Goal: Task Accomplishment & Management: Complete application form

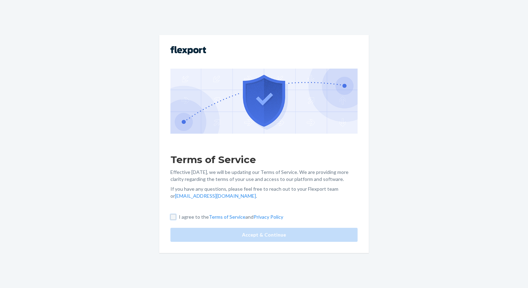
click at [173, 218] on input "I agree to the Terms of Service and Privacy Policy" at bounding box center [174, 217] width 6 height 6
checkbox input "true"
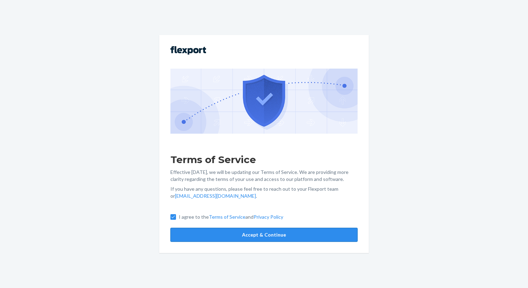
click at [223, 235] on button "Accept & Continue" at bounding box center [264, 235] width 187 height 14
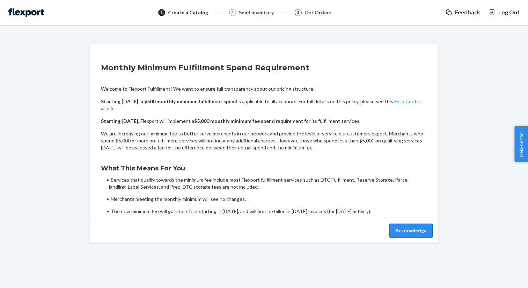
click at [406, 230] on button "Acknowledge" at bounding box center [411, 230] width 43 height 14
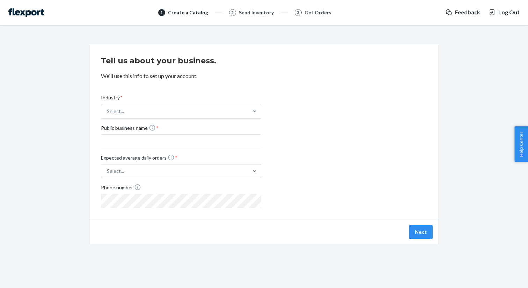
click at [27, 13] on img at bounding box center [26, 12] width 36 height 8
click at [144, 114] on div "Select..." at bounding box center [174, 111] width 147 height 14
click at [108, 114] on input "Industry * Select..." at bounding box center [107, 111] width 1 height 7
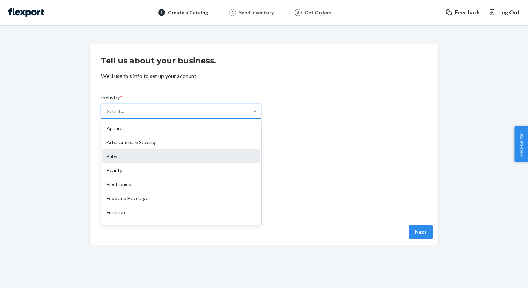
scroll to position [164, 0]
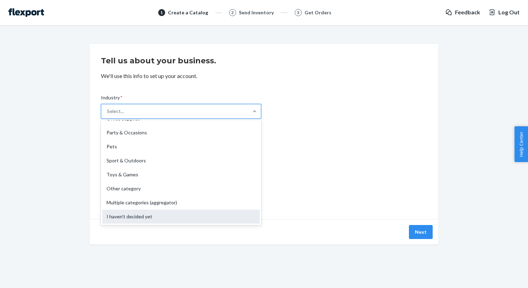
click at [170, 213] on div "I haven't decided yet" at bounding box center [181, 216] width 158 height 14
click at [108, 115] on input "Industry * option I haven't decided yet focused, 19 of 19. 19 results available…" at bounding box center [107, 111] width 1 height 7
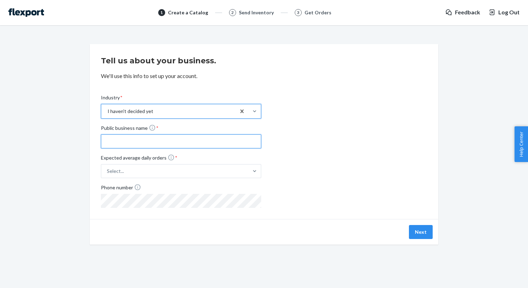
click at [128, 142] on input "Public business name *" at bounding box center [181, 141] width 160 height 14
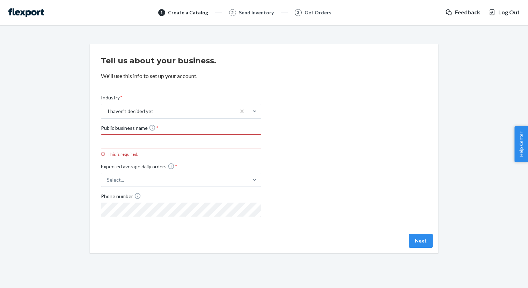
click at [308, 16] on div "1 Create a Catalog 2 Send Inventory 3 Get Orders" at bounding box center [245, 12] width 390 height 8
click at [309, 13] on div "Get Orders" at bounding box center [318, 12] width 27 height 7
click at [248, 11] on div "Send Inventory" at bounding box center [256, 12] width 35 height 7
click at [165, 178] on div "Select..." at bounding box center [174, 179] width 147 height 13
click at [72, 180] on input "Expected average daily orders * Select..." at bounding box center [72, 180] width 0 height 0
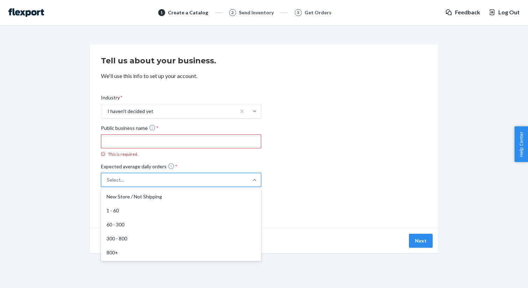
click at [160, 197] on div "New Store / Not Shipping" at bounding box center [181, 196] width 158 height 14
click at [72, 180] on input "Expected average daily orders * option New Store / Not Shipping focused, 1 of 5…" at bounding box center [72, 180] width 0 height 0
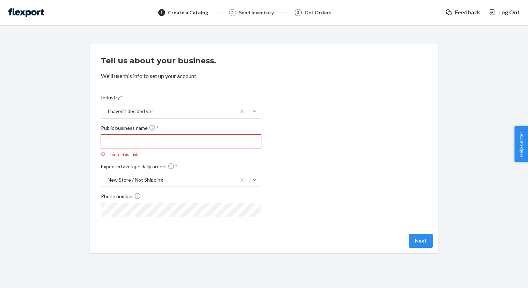
click at [160, 138] on input "Public business name * This is required." at bounding box center [181, 141] width 160 height 14
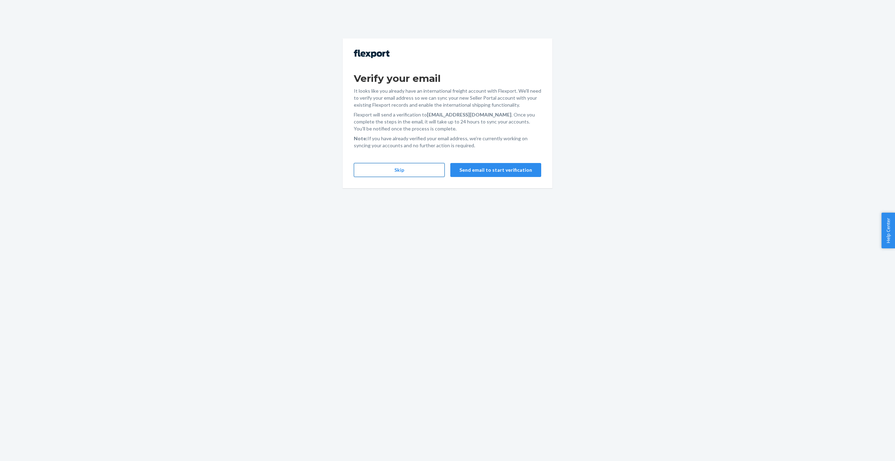
click at [434, 171] on button "Skip" at bounding box center [399, 170] width 91 height 14
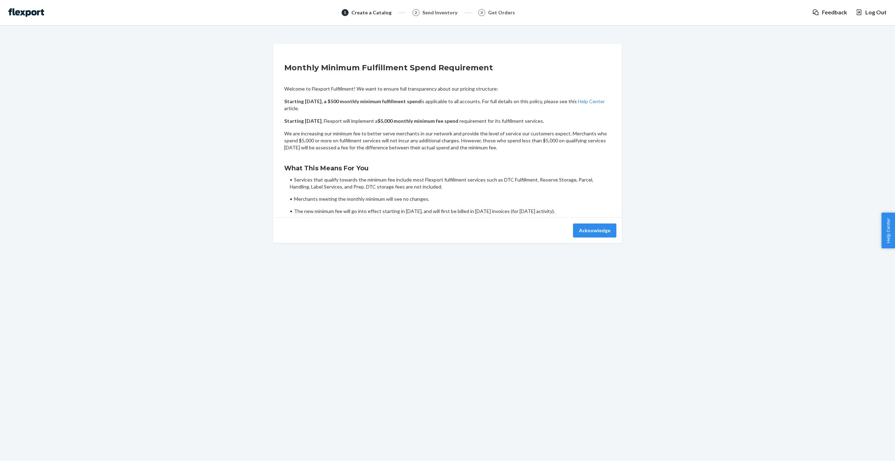
click at [866, 9] on span "Log Out" at bounding box center [875, 12] width 21 height 8
